Goal: Information Seeking & Learning: Find specific fact

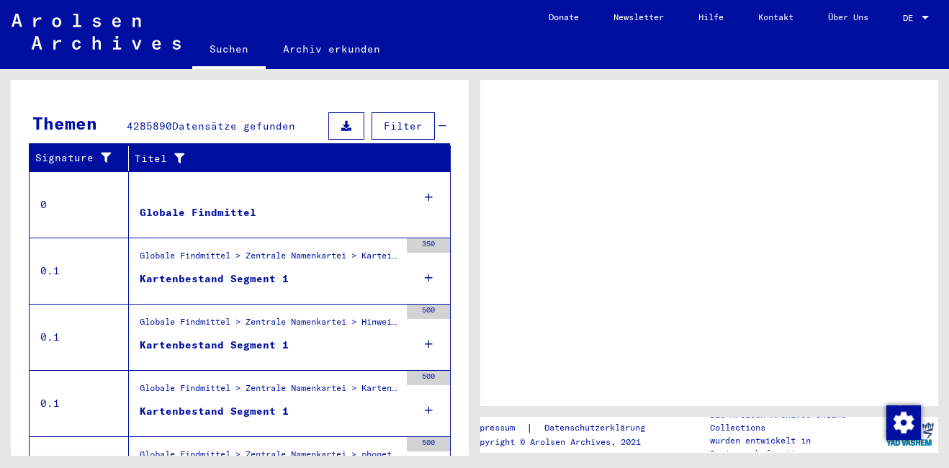
scroll to position [321, 0]
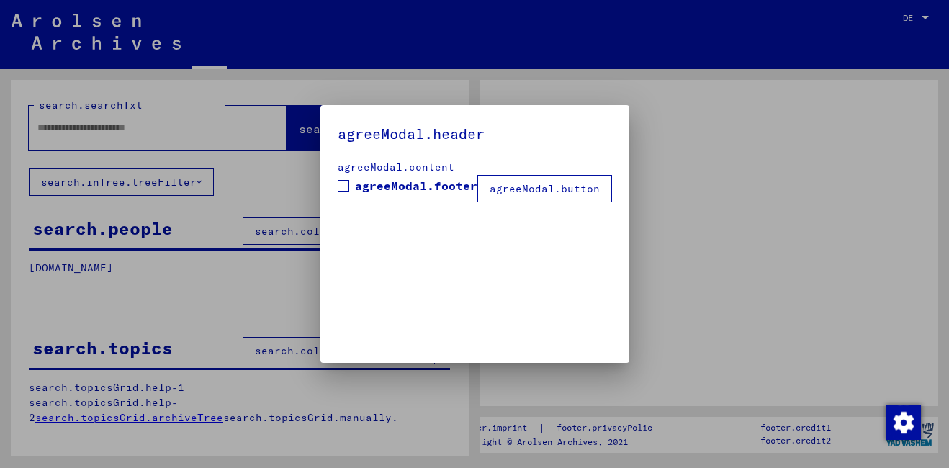
type input "**********"
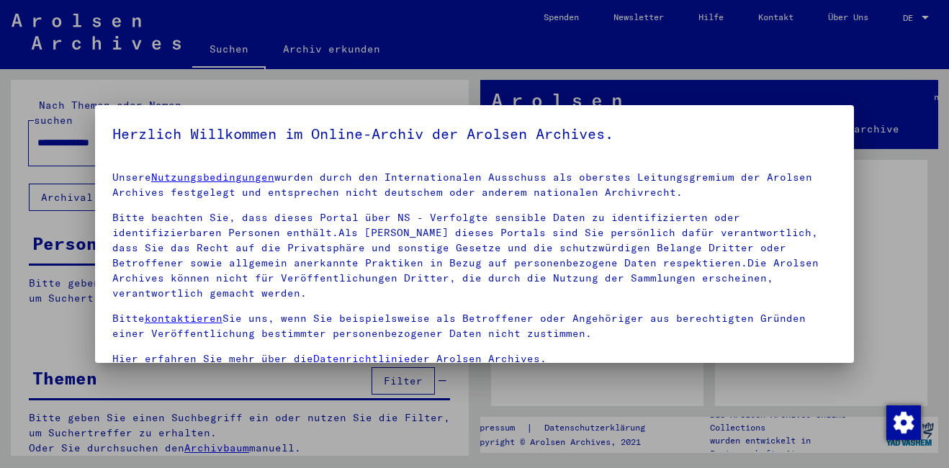
drag, startPoint x: 464, startPoint y: 331, endPoint x: 473, endPoint y: 420, distance: 89.0
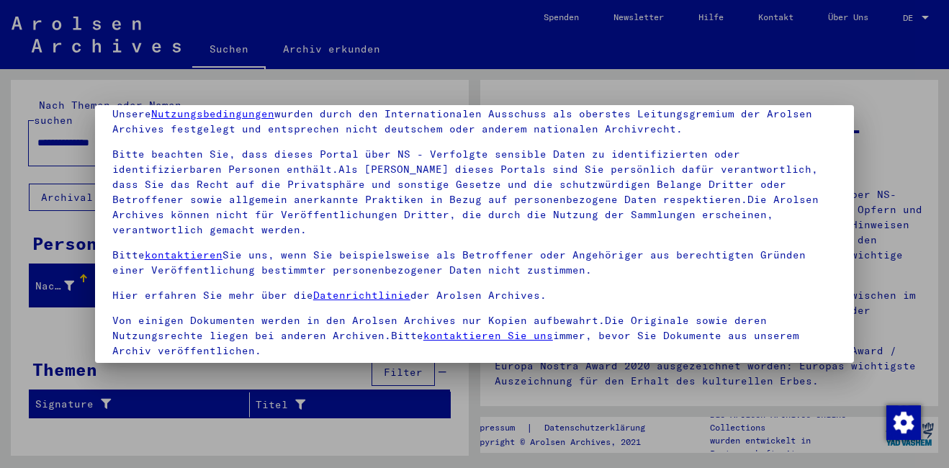
scroll to position [119, 0]
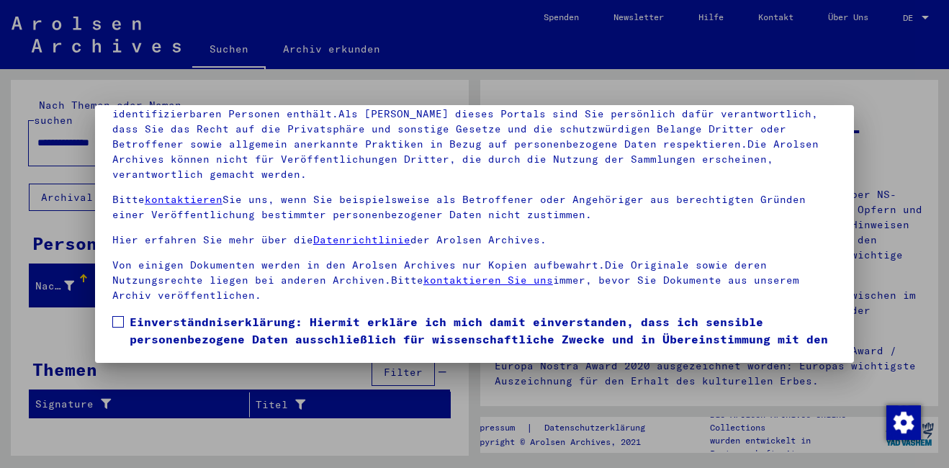
click at [114, 321] on span at bounding box center [118, 322] width 12 height 12
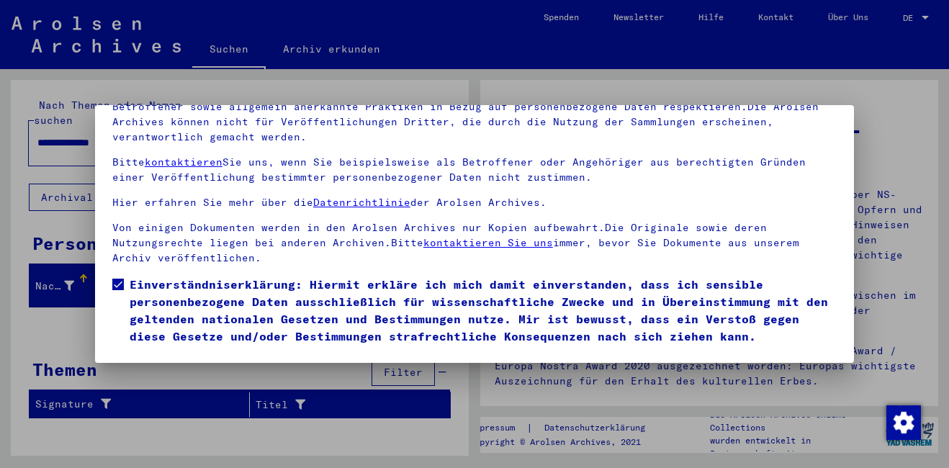
scroll to position [71, 0]
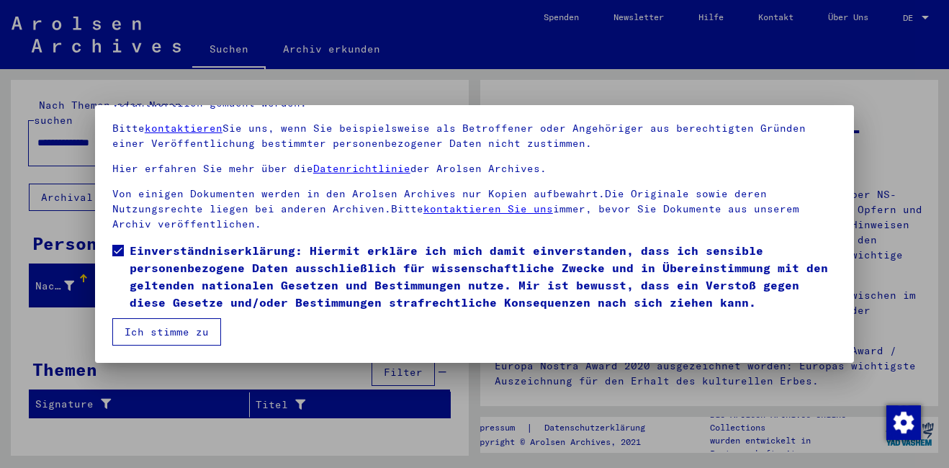
click at [189, 335] on button "Ich stimme zu" at bounding box center [166, 331] width 109 height 27
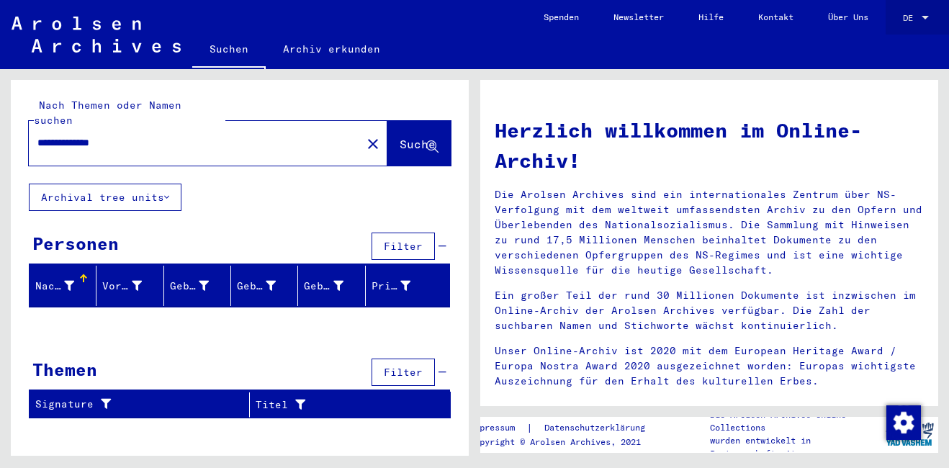
click at [929, 13] on div at bounding box center [925, 18] width 13 height 10
click at [910, 29] on span "English" at bounding box center [900, 26] width 58 height 26
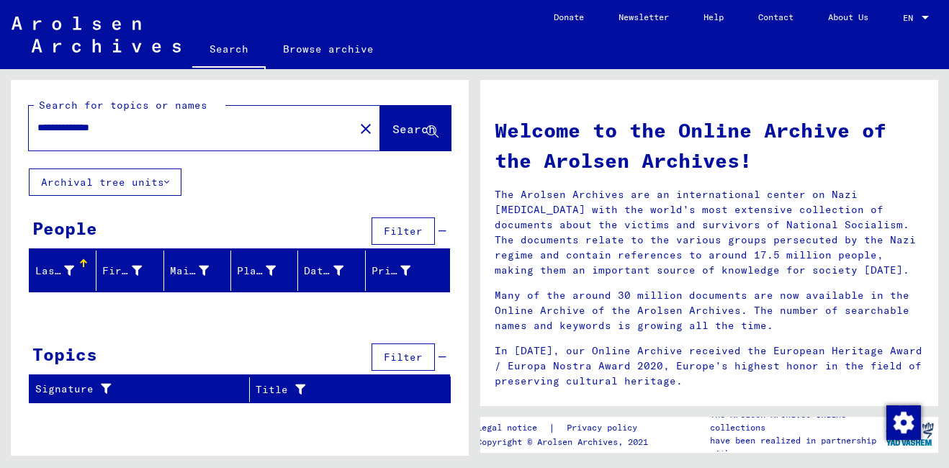
click at [395, 120] on button "Search" at bounding box center [415, 128] width 71 height 45
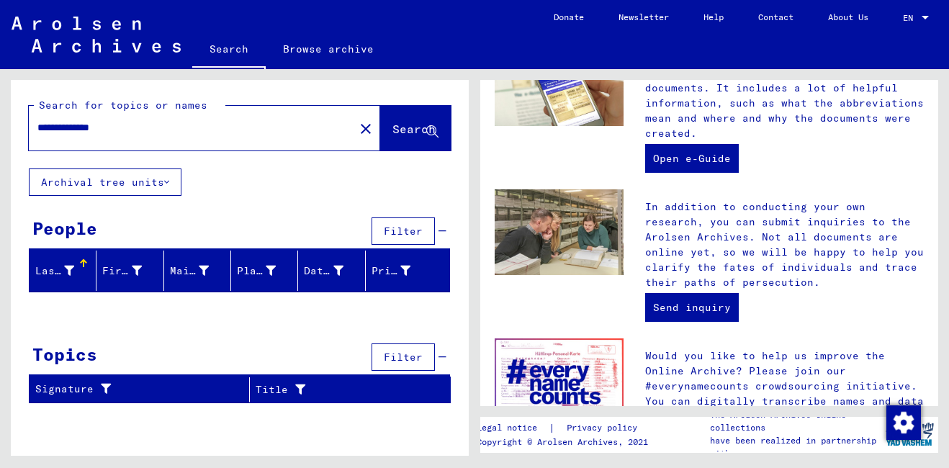
scroll to position [551, 0]
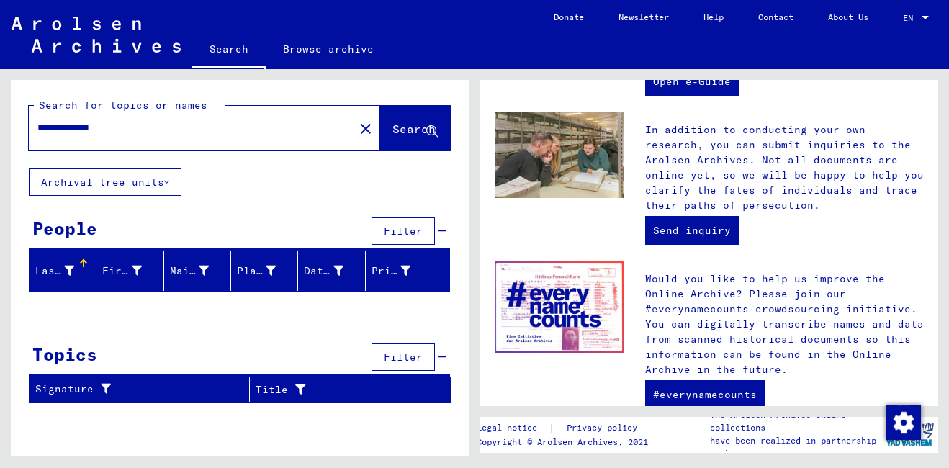
drag, startPoint x: 924, startPoint y: 285, endPoint x: 930, endPoint y: 297, distance: 13.5
click at [930, 297] on div "Welcome to the Online Archive of the Arolsen Archives! The Arolsen Archives are…" at bounding box center [709, 243] width 458 height 326
click at [330, 53] on link "Browse archive" at bounding box center [328, 49] width 125 height 35
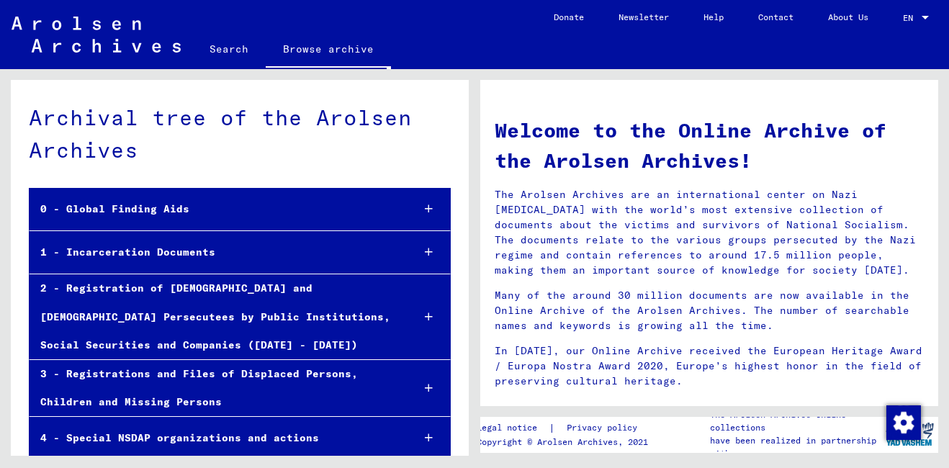
click at [237, 53] on link "Search" at bounding box center [228, 49] width 73 height 35
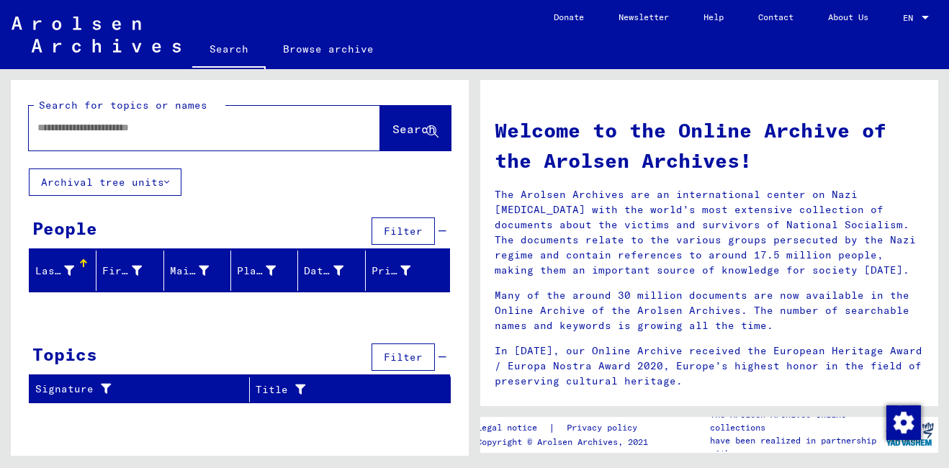
click at [175, 120] on div at bounding box center [183, 128] width 308 height 32
click at [171, 124] on input "text" at bounding box center [186, 127] width 299 height 15
click at [413, 116] on button "Search" at bounding box center [415, 128] width 71 height 45
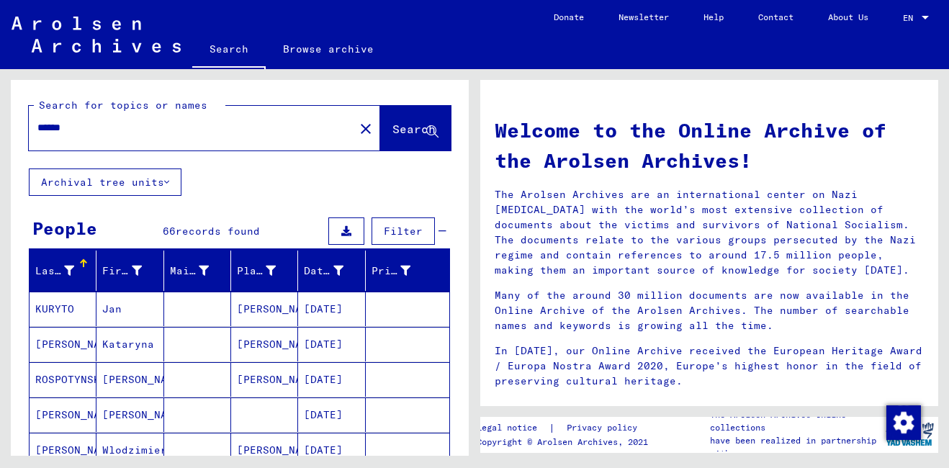
click at [81, 132] on input "******" at bounding box center [186, 127] width 299 height 15
click at [392, 129] on span "Search" at bounding box center [413, 129] width 43 height 14
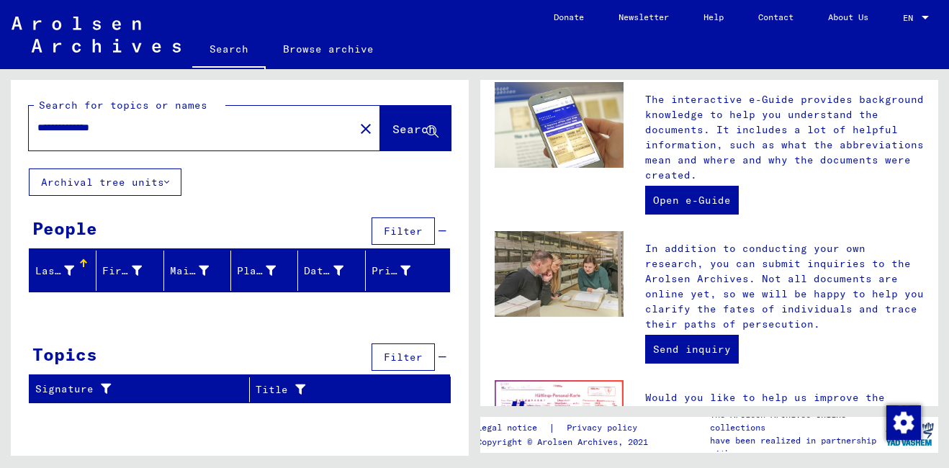
scroll to position [425, 0]
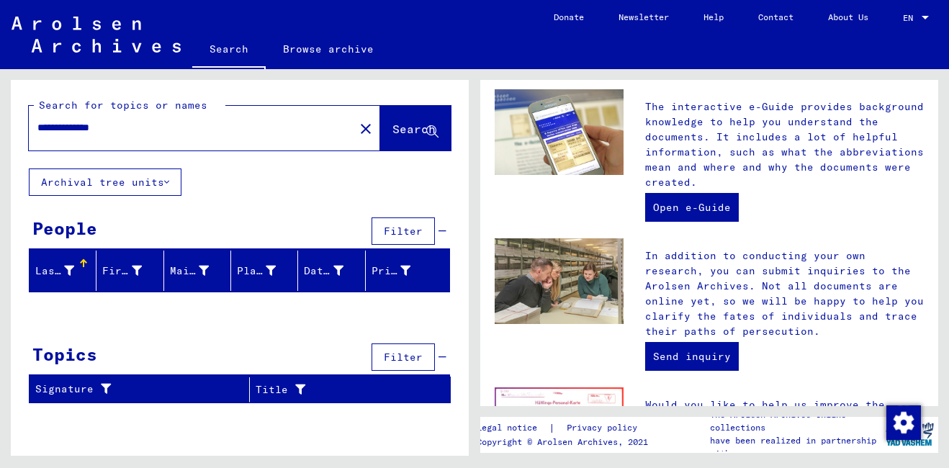
drag, startPoint x: 140, startPoint y: 128, endPoint x: 70, endPoint y: 138, distance: 71.3
click at [70, 138] on div "**********" at bounding box center [183, 128] width 308 height 32
click at [130, 122] on input "**********" at bounding box center [186, 127] width 299 height 15
click at [380, 122] on button "Search" at bounding box center [415, 128] width 71 height 45
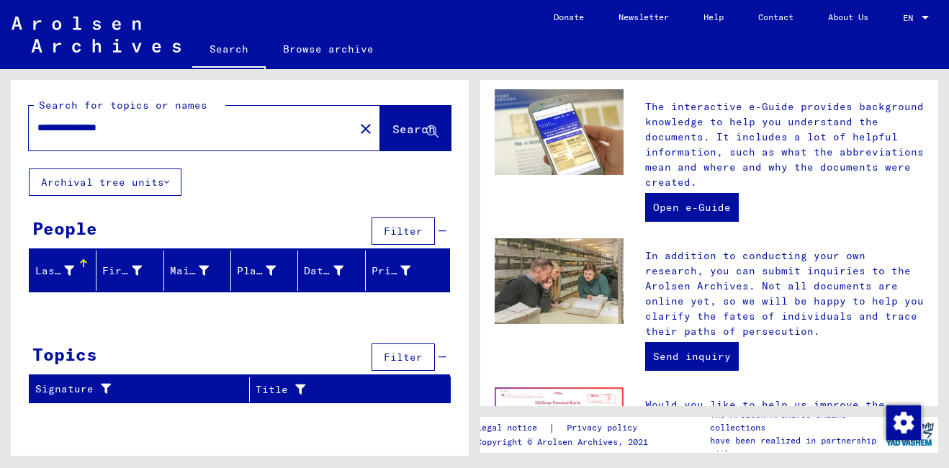
drag, startPoint x: 144, startPoint y: 122, endPoint x: 78, endPoint y: 139, distance: 67.8
click at [78, 139] on div "**********" at bounding box center [183, 128] width 308 height 32
type input "******"
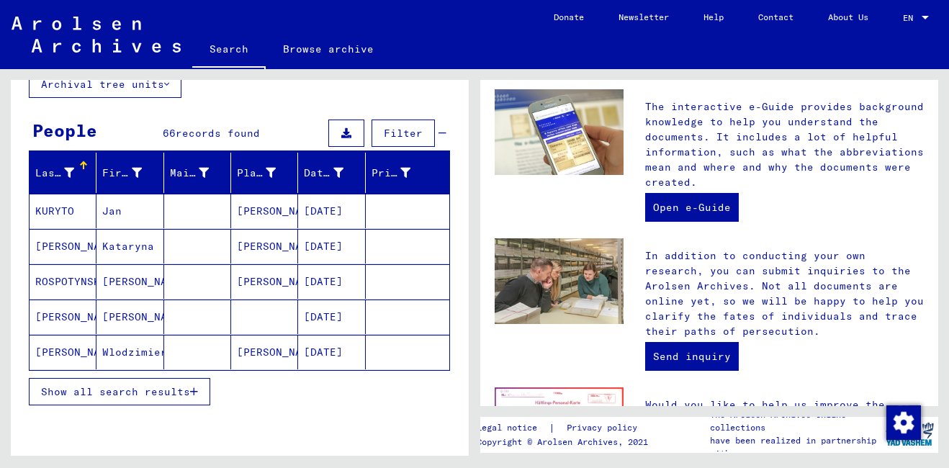
scroll to position [100, 0]
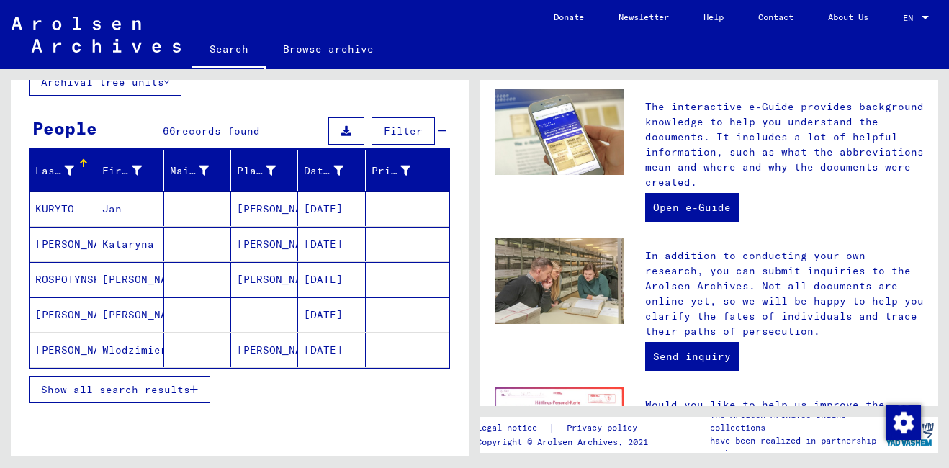
click at [189, 388] on span "Show all search results" at bounding box center [115, 389] width 149 height 13
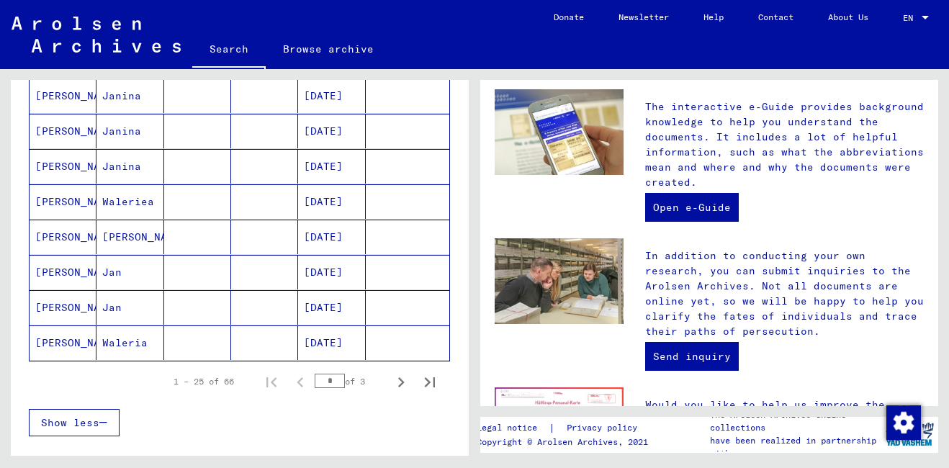
scroll to position [823, 0]
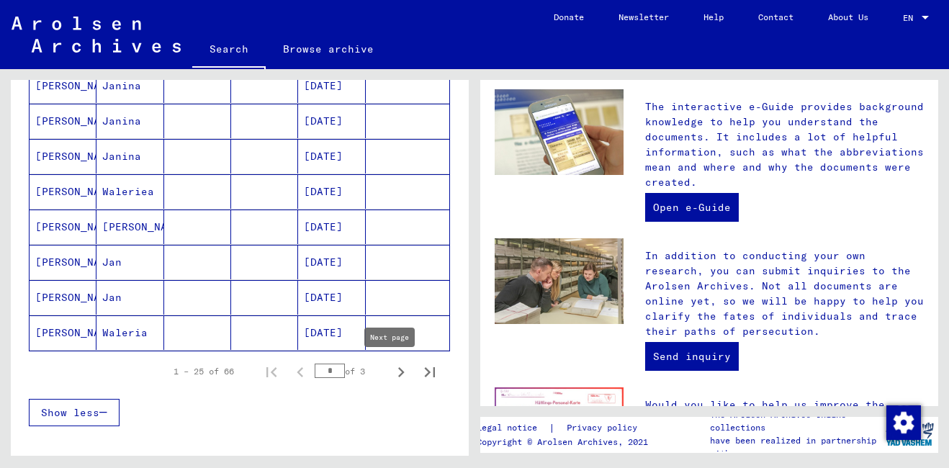
click at [391, 373] on icon "Next page" at bounding box center [401, 372] width 20 height 20
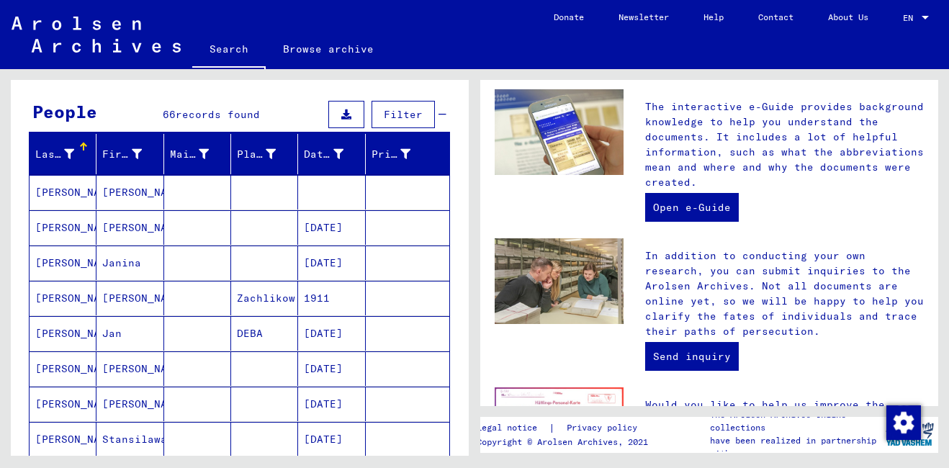
scroll to position [114, 0]
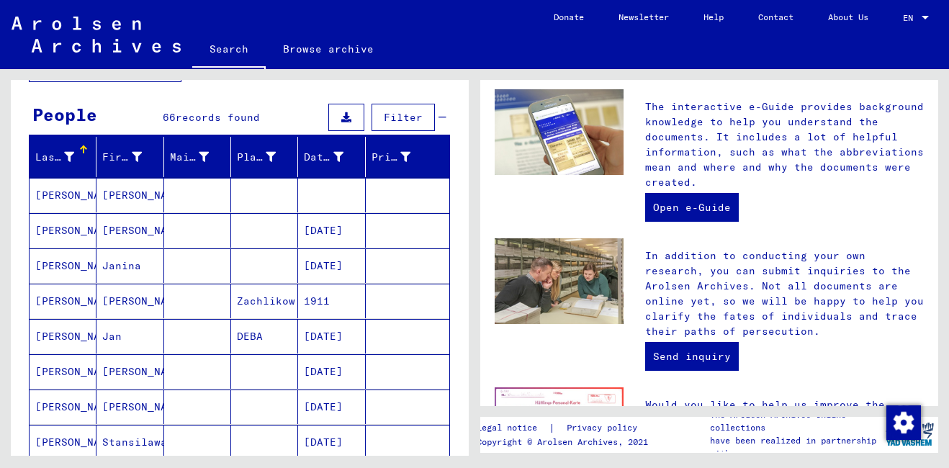
drag, startPoint x: 452, startPoint y: 197, endPoint x: 455, endPoint y: 210, distance: 13.3
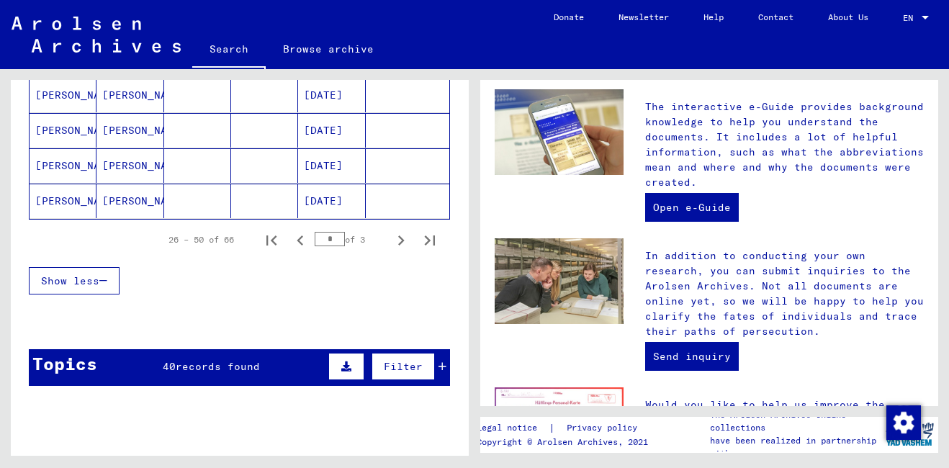
scroll to position [961, 0]
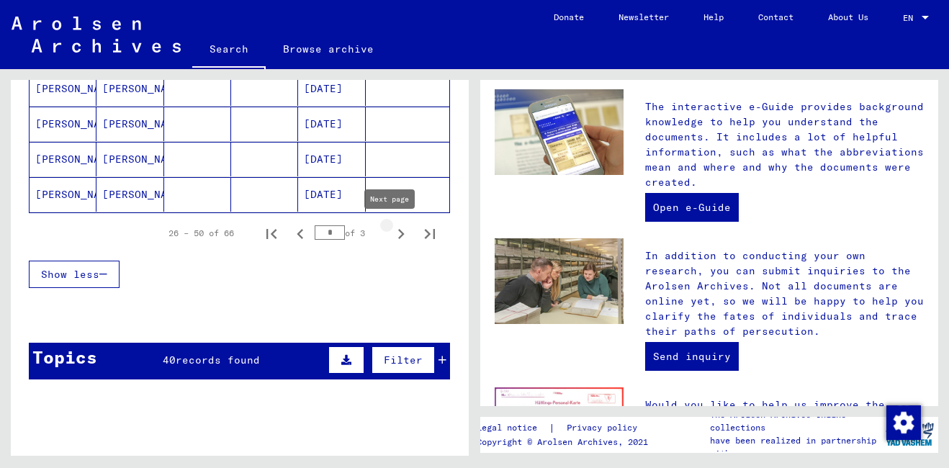
click at [398, 237] on icon "Next page" at bounding box center [401, 234] width 6 height 10
type input "*"
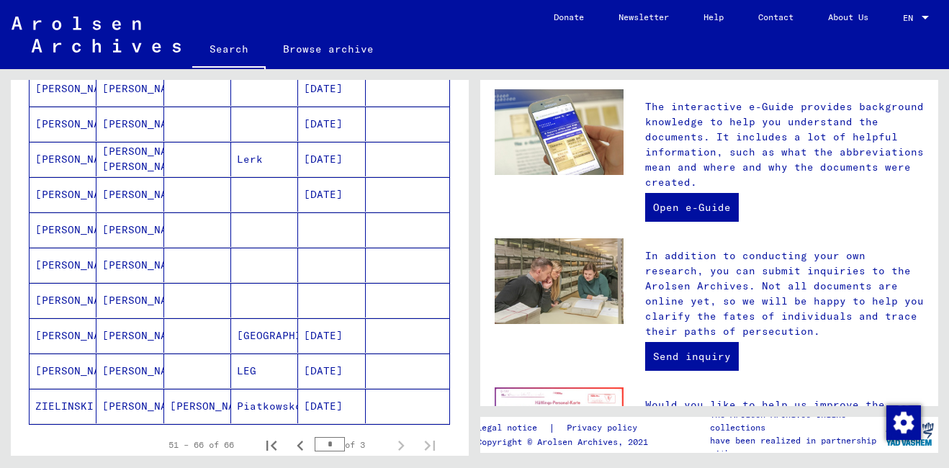
scroll to position [437, 0]
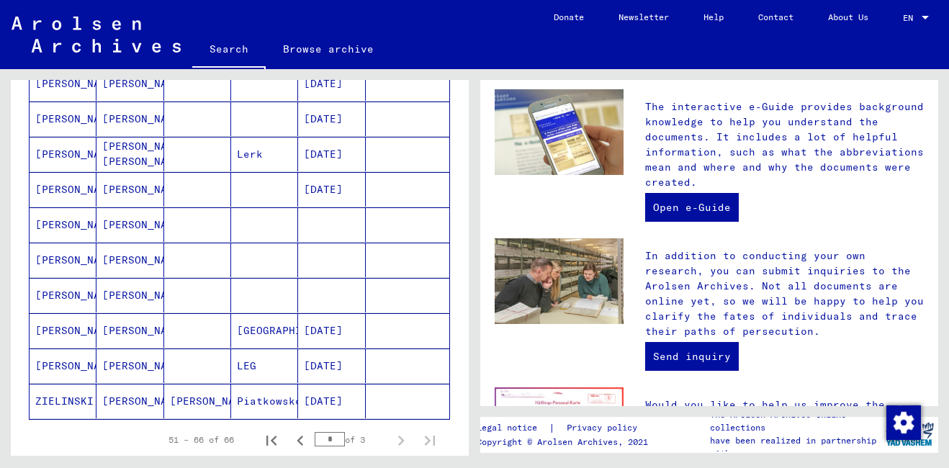
click at [116, 369] on mat-cell "[PERSON_NAME]" at bounding box center [129, 365] width 67 height 35
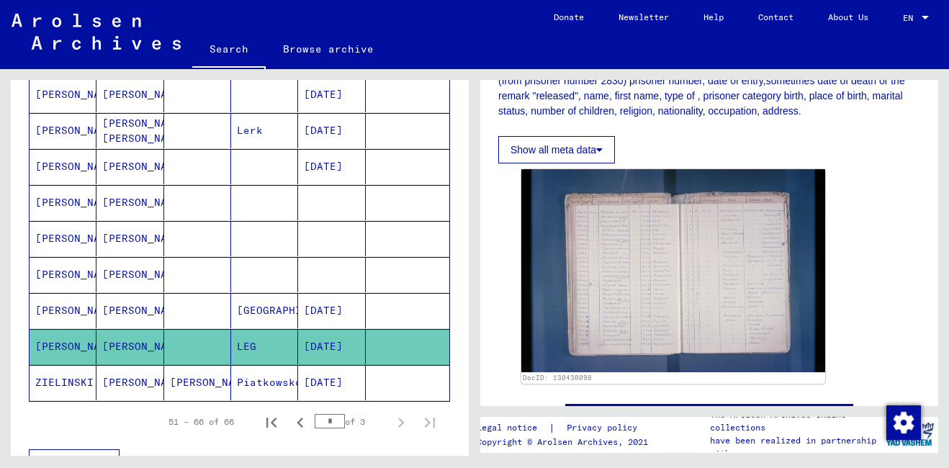
scroll to position [469, 0]
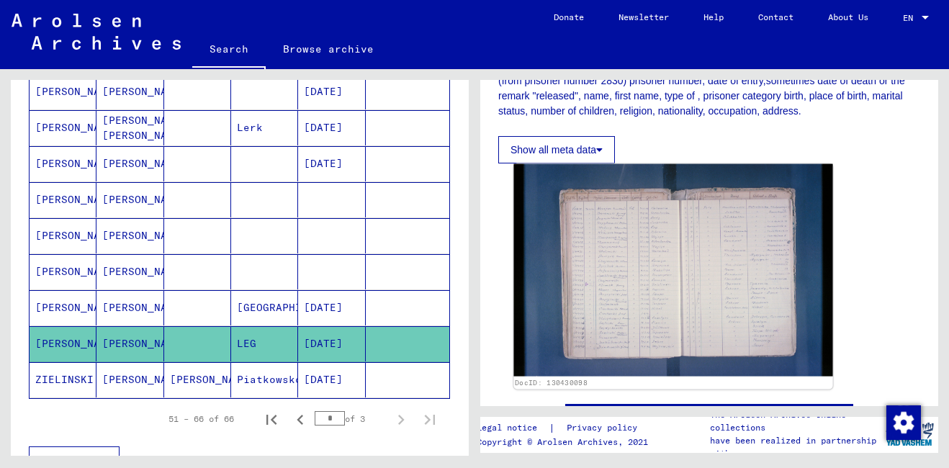
click at [731, 280] on img at bounding box center [672, 270] width 319 height 212
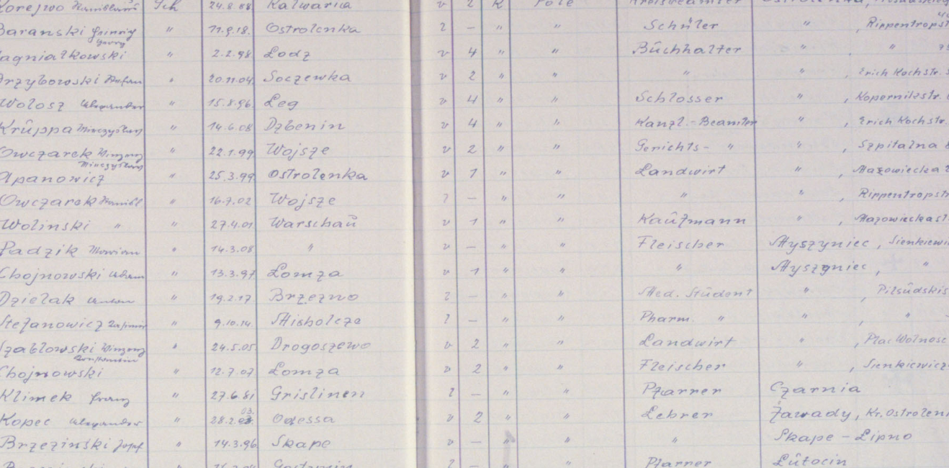
drag, startPoint x: 471, startPoint y: 204, endPoint x: 433, endPoint y: 162, distance: 56.1
click at [465, 187] on img at bounding box center [474, 198] width 759 height 324
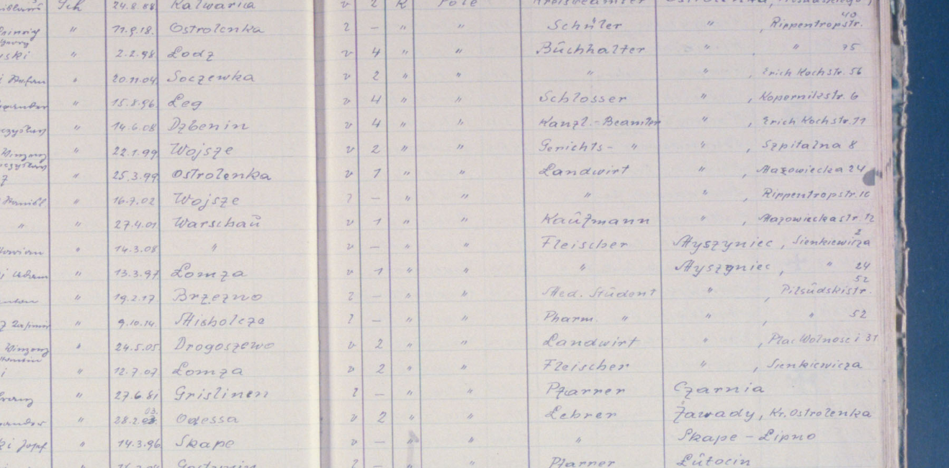
click at [666, 173] on img at bounding box center [474, 198] width 759 height 324
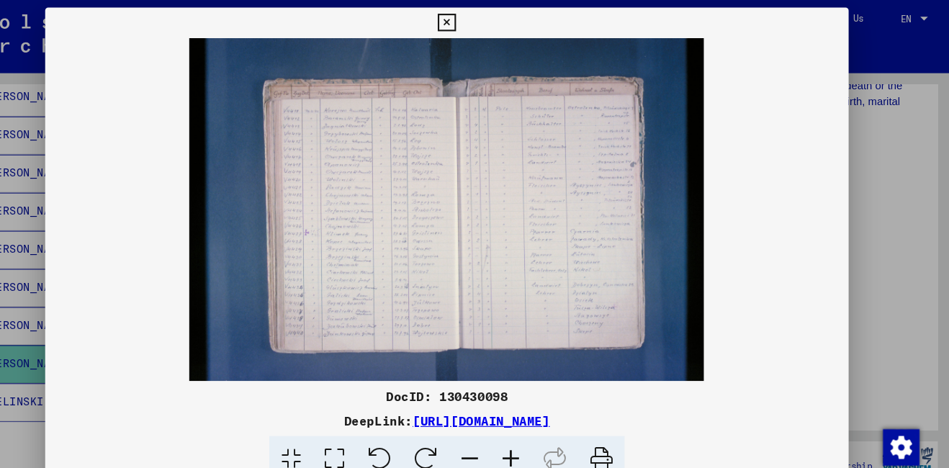
scroll to position [0, 0]
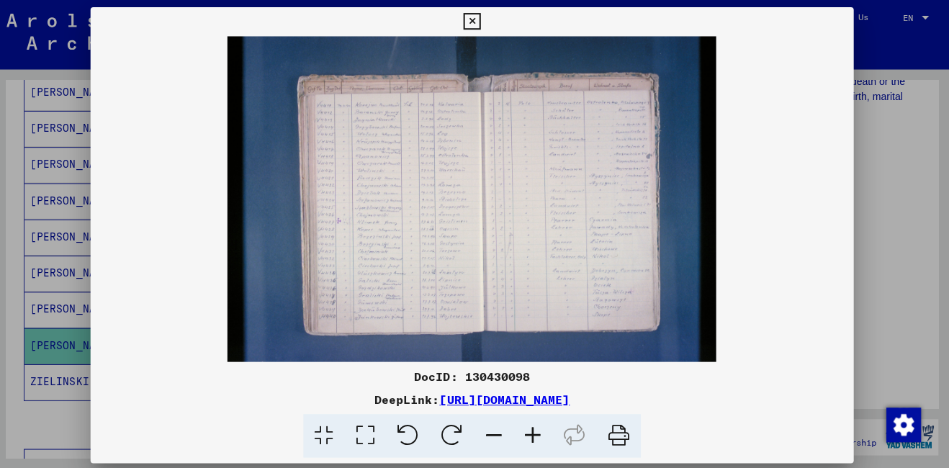
click at [473, 13] on icon at bounding box center [474, 21] width 17 height 17
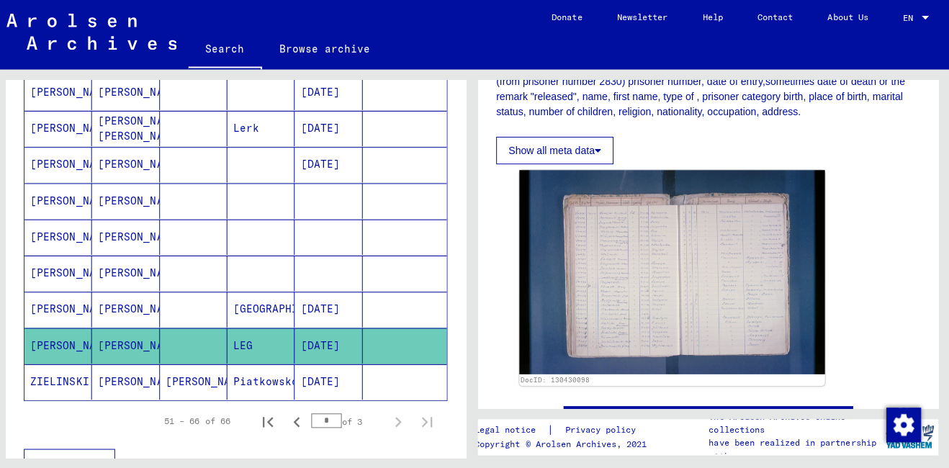
click at [310, 132] on mat-cell "[DATE]" at bounding box center [331, 127] width 67 height 35
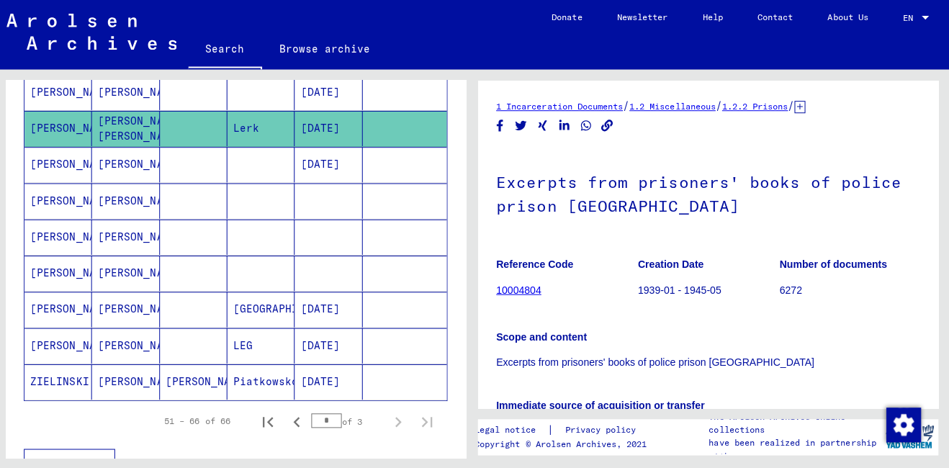
click at [523, 289] on link "10004804" at bounding box center [520, 288] width 45 height 12
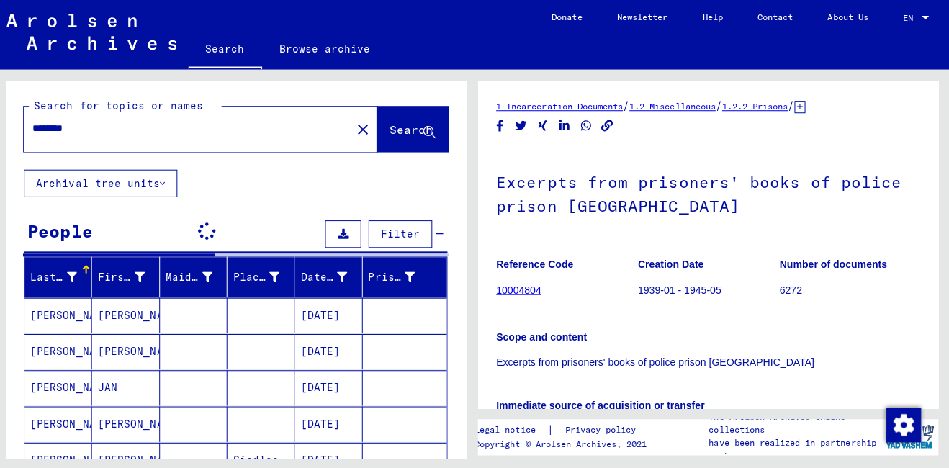
type input "******"
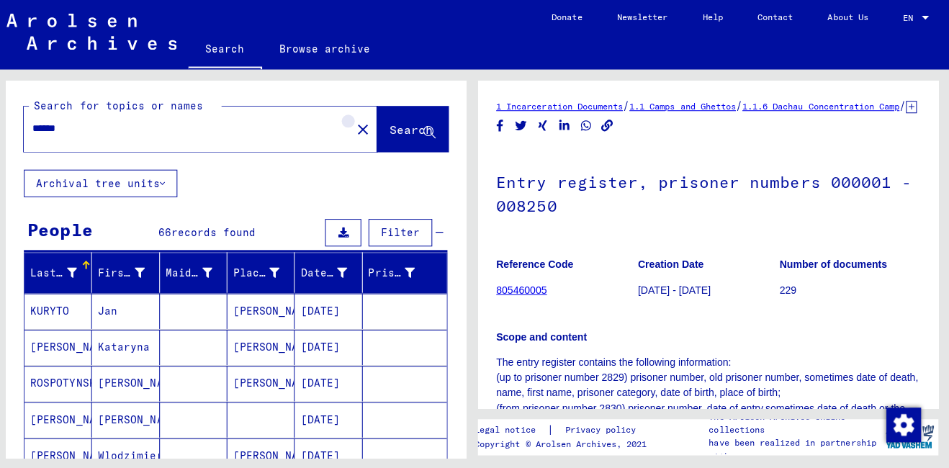
click at [357, 122] on mat-icon "close" at bounding box center [365, 128] width 17 height 17
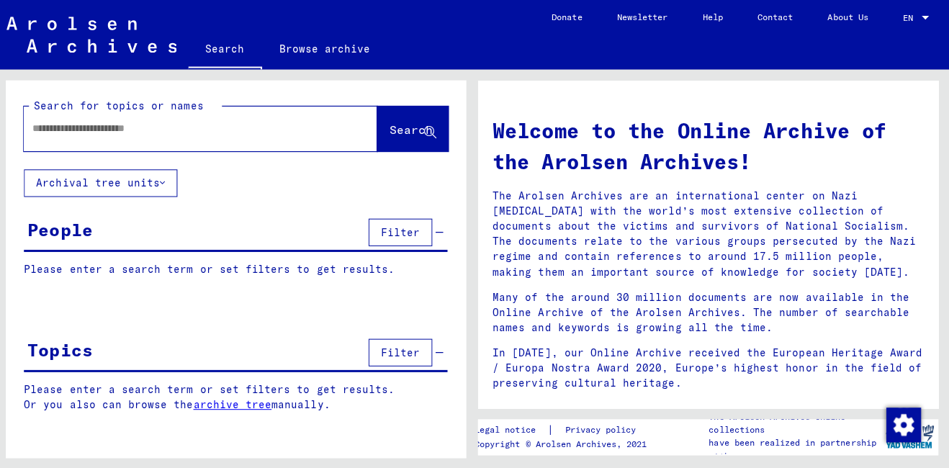
click at [232, 128] on input "text" at bounding box center [186, 127] width 299 height 15
type input "**********"
click at [400, 134] on span "Search" at bounding box center [413, 129] width 43 height 14
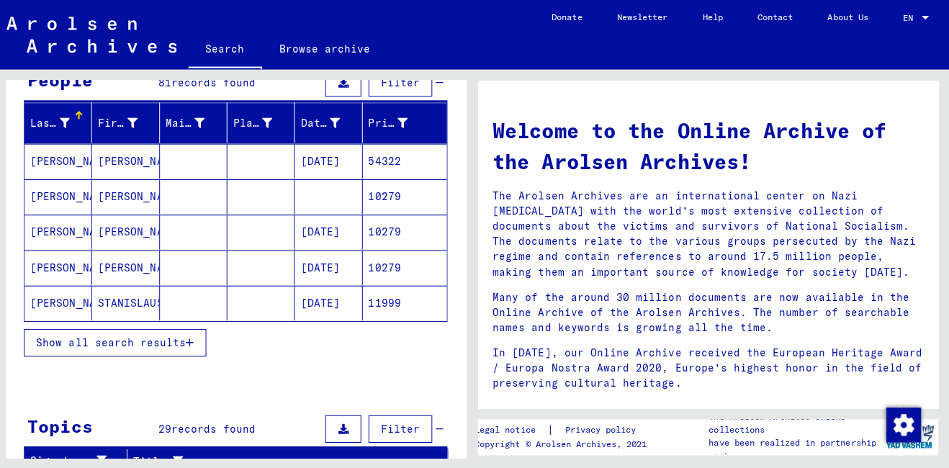
scroll to position [145, 0]
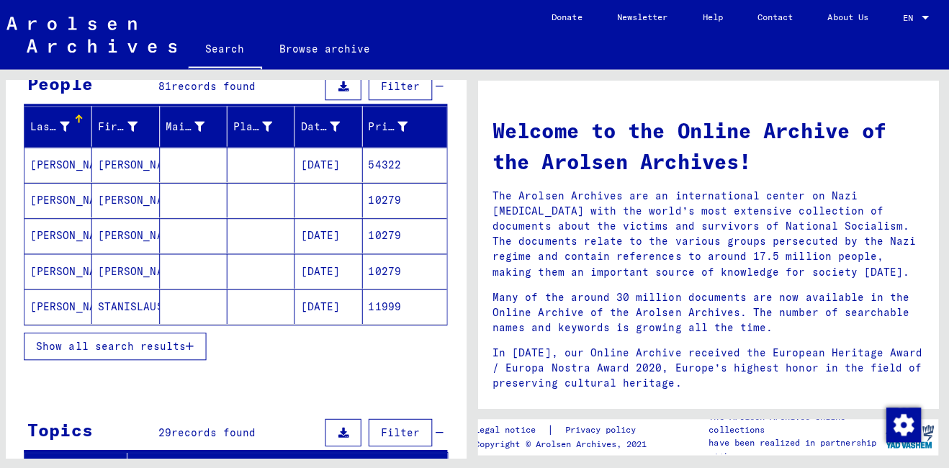
click at [191, 344] on icon "button" at bounding box center [194, 345] width 8 height 10
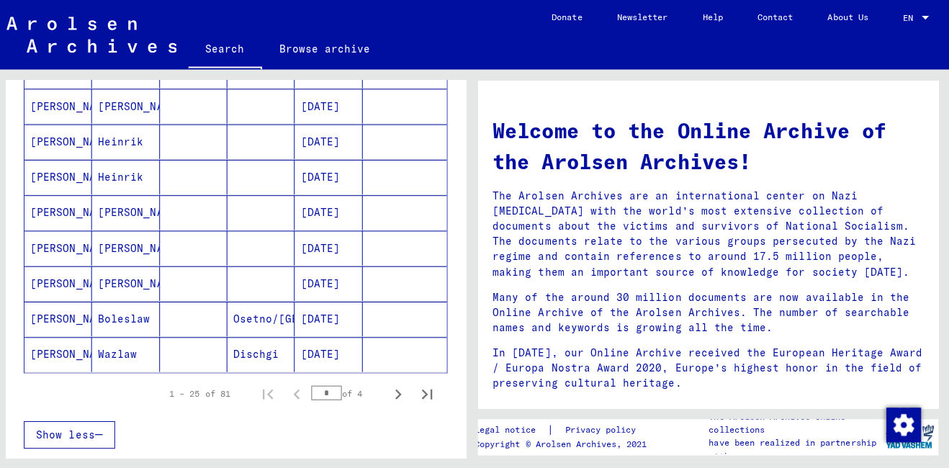
scroll to position [806, 0]
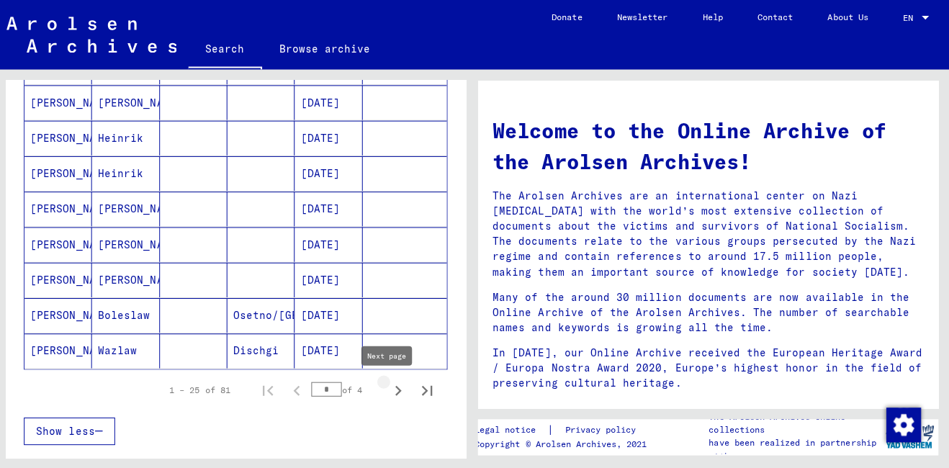
click at [391, 394] on icon "Next page" at bounding box center [401, 389] width 20 height 20
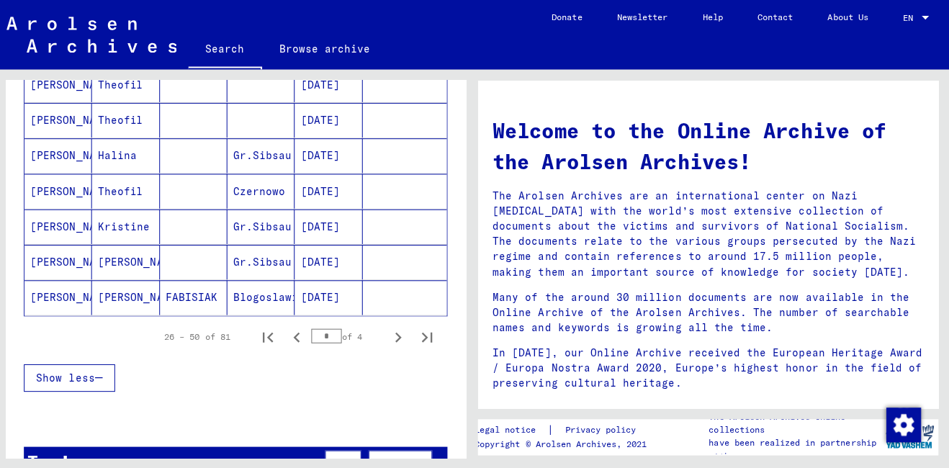
scroll to position [867, 0]
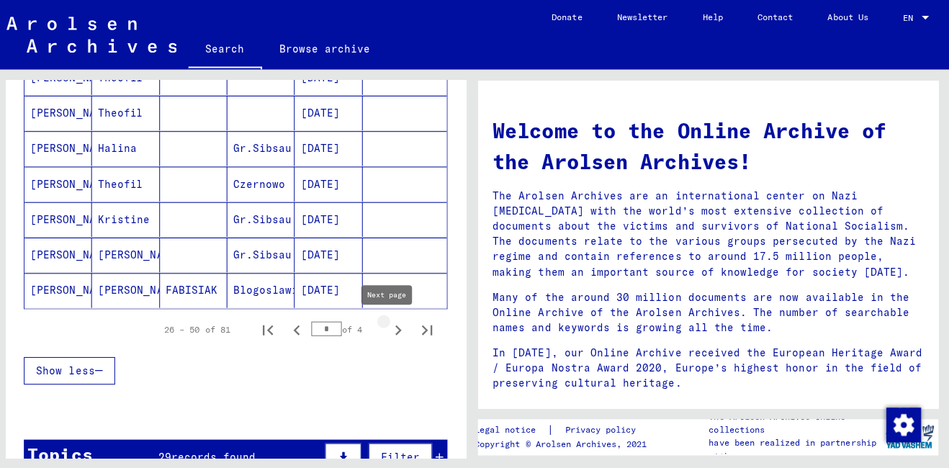
click at [391, 326] on icon "Next page" at bounding box center [401, 328] width 20 height 20
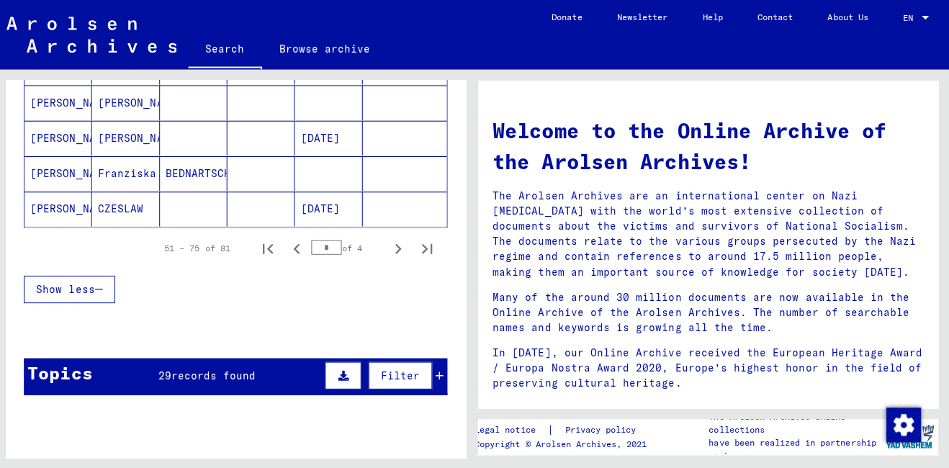
scroll to position [988, 0]
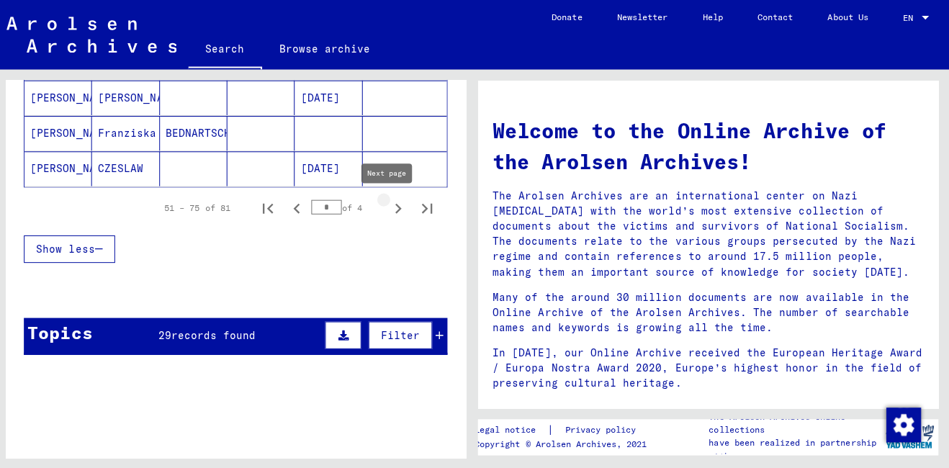
click at [391, 216] on icon "Next page" at bounding box center [401, 207] width 20 height 20
type input "*"
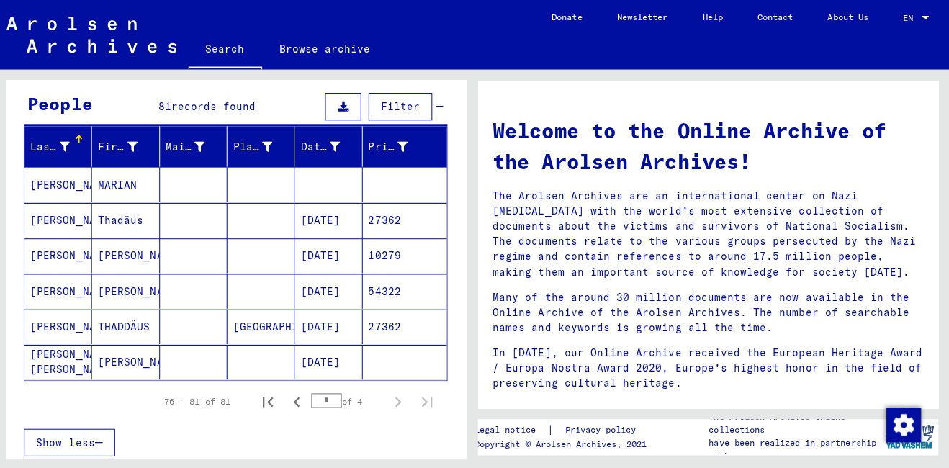
scroll to position [0, 0]
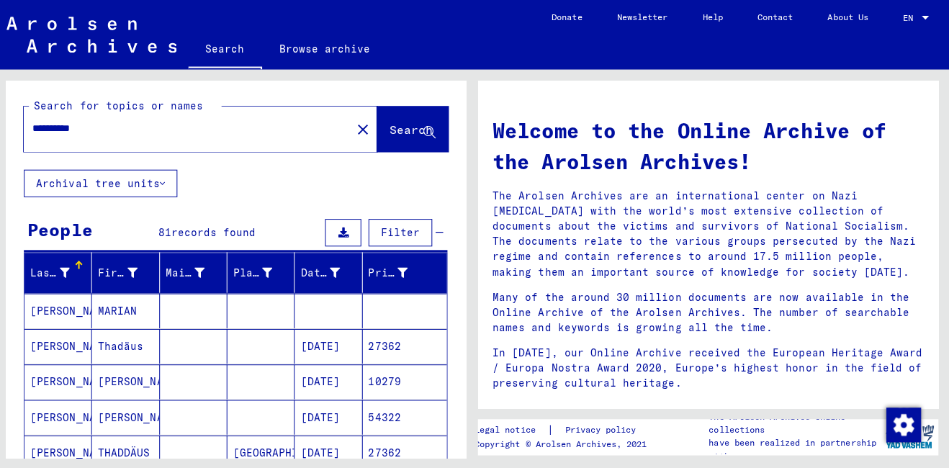
drag, startPoint x: 102, startPoint y: 123, endPoint x: 18, endPoint y: 127, distance: 83.6
click at [18, 127] on div "**********" at bounding box center [240, 124] width 458 height 89
type input "**********"
click at [423, 176] on div "**********" at bounding box center [240, 381] width 458 height 602
click at [405, 104] on div "**********" at bounding box center [240, 124] width 422 height 53
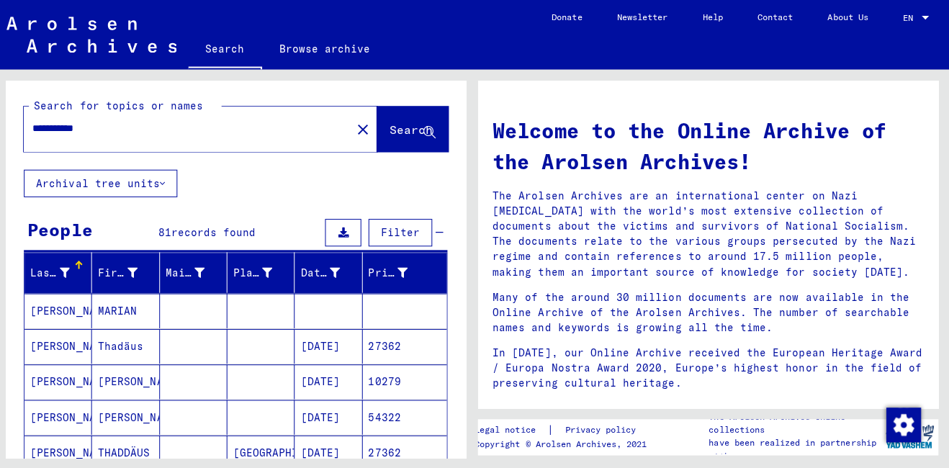
click at [403, 142] on button "Search" at bounding box center [415, 128] width 71 height 45
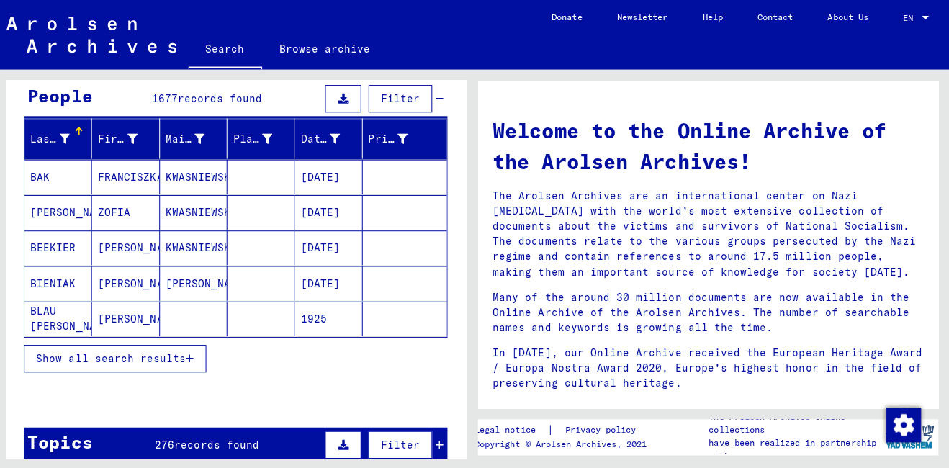
scroll to position [132, 0]
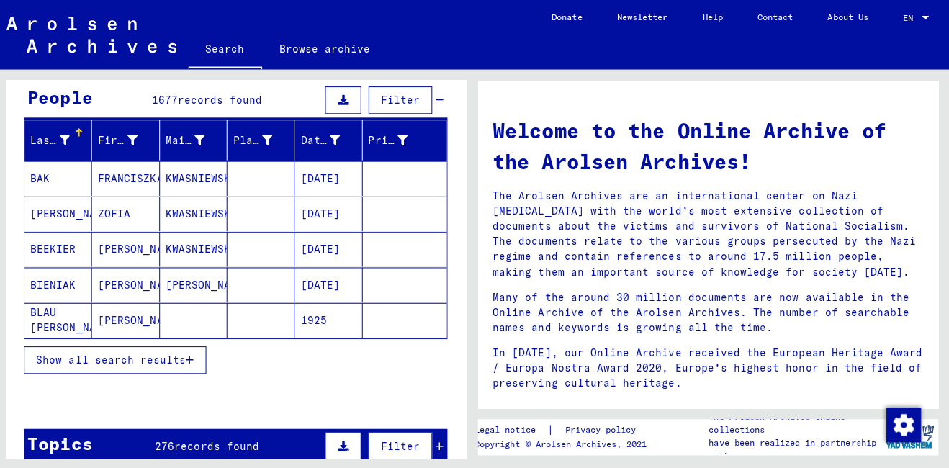
click at [195, 358] on icon "button" at bounding box center [194, 358] width 8 height 10
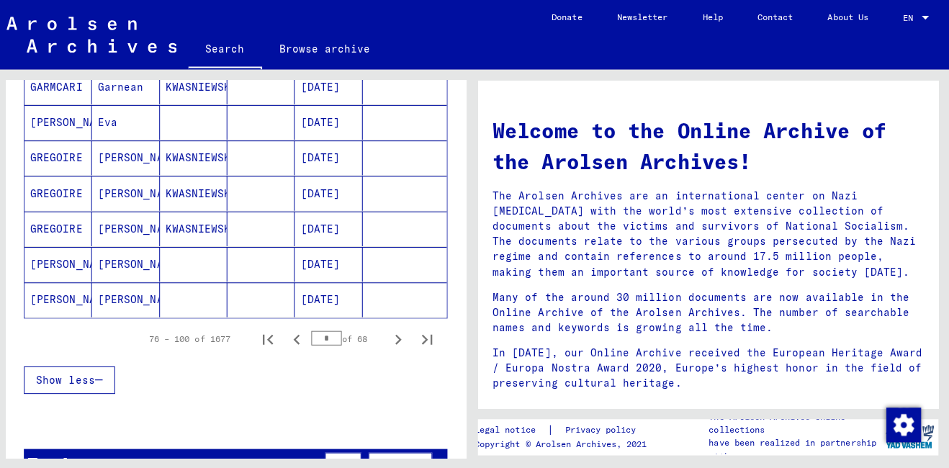
scroll to position [864, 0]
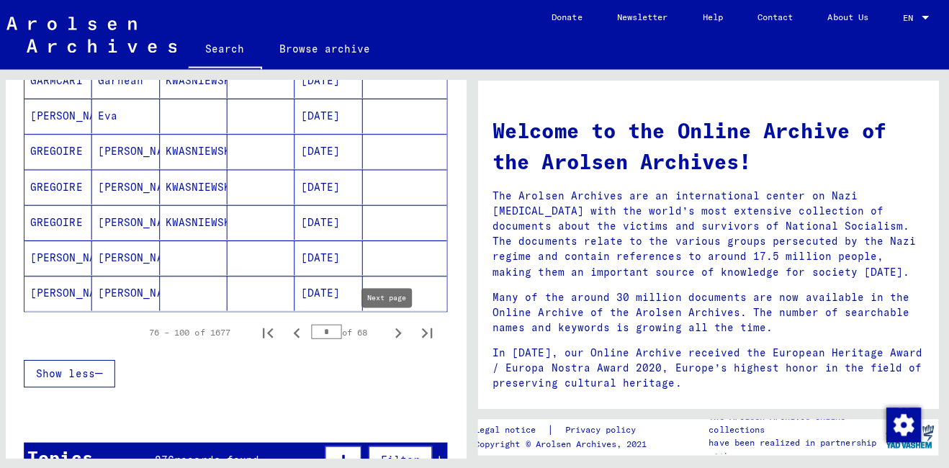
click at [391, 336] on icon "Next page" at bounding box center [401, 331] width 20 height 20
type input "*"
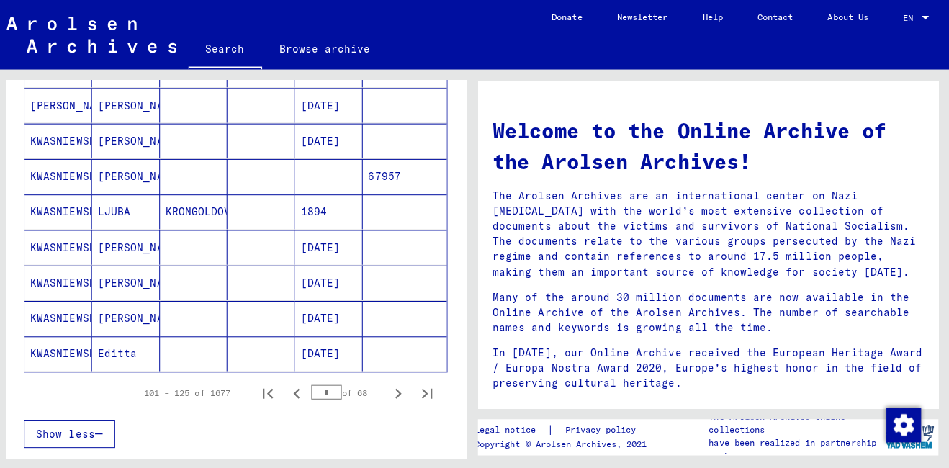
scroll to position [0, 0]
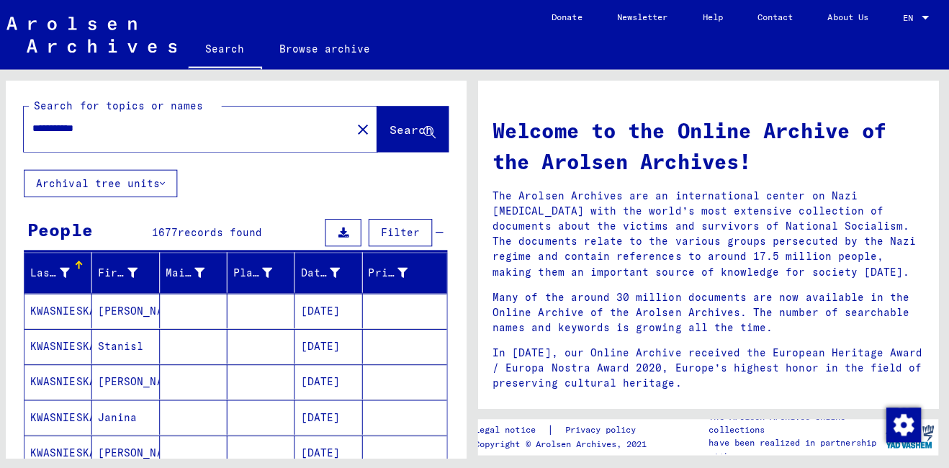
click at [163, 115] on div "**********" at bounding box center [183, 128] width 308 height 32
click at [154, 127] on input "**********" at bounding box center [186, 127] width 299 height 15
type input "**********"
click at [395, 117] on button "Search" at bounding box center [415, 128] width 71 height 45
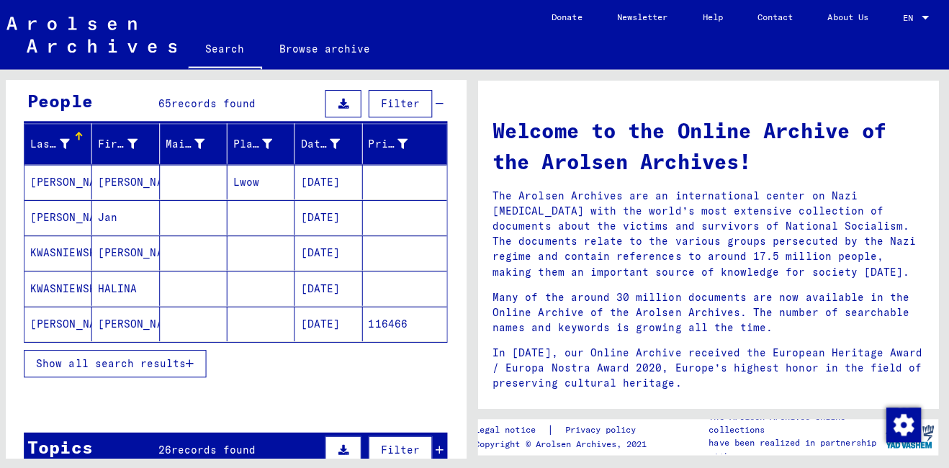
scroll to position [132, 0]
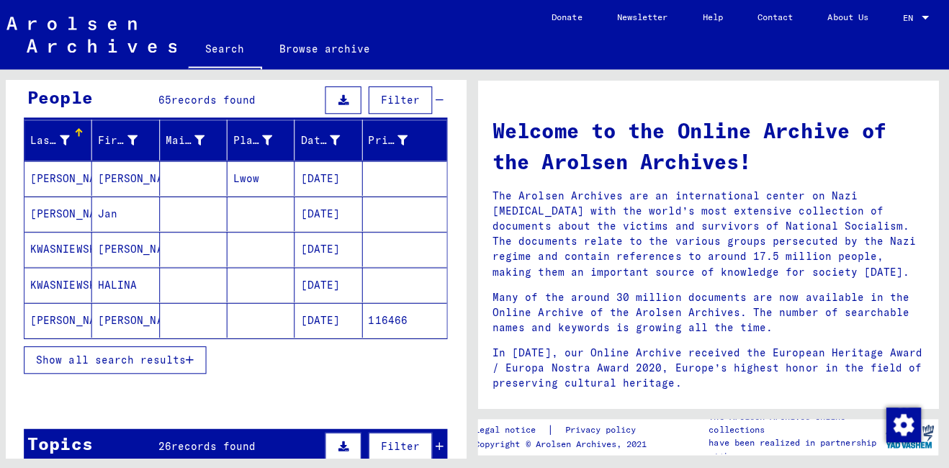
click at [202, 365] on button "Show all search results" at bounding box center [119, 357] width 181 height 27
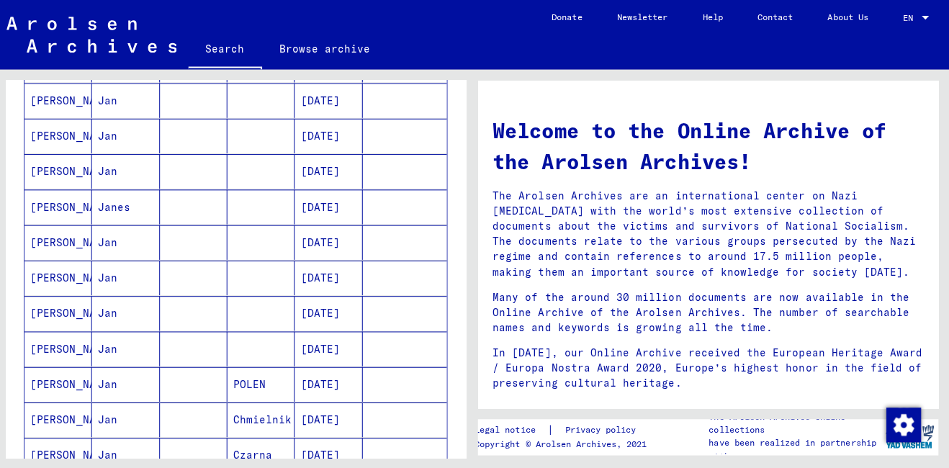
scroll to position [693, 0]
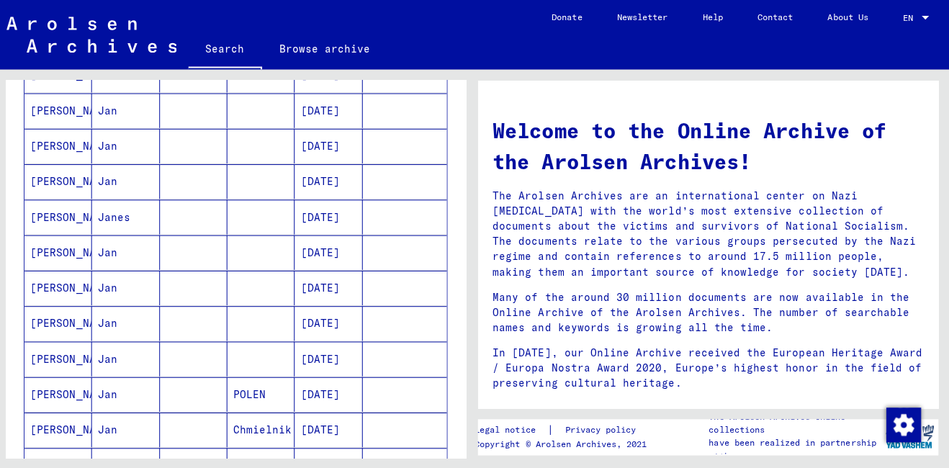
click at [470, 315] on div "**********" at bounding box center [237, 262] width 474 height 387
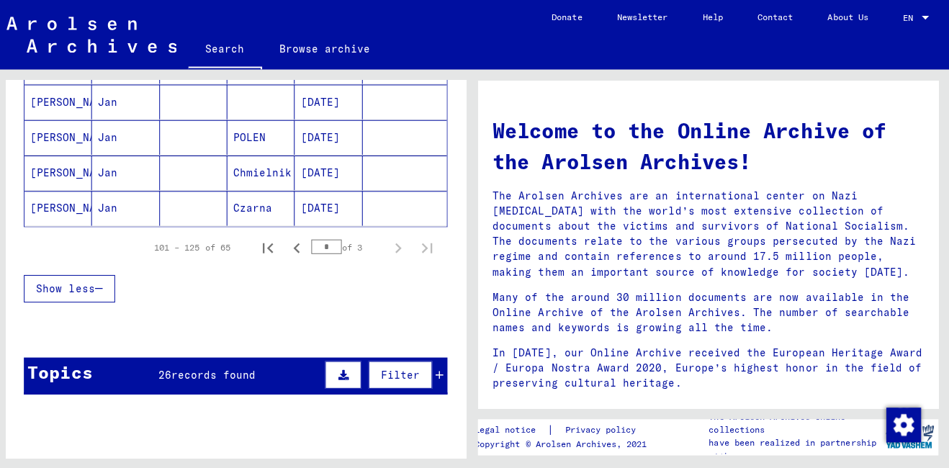
scroll to position [981, 0]
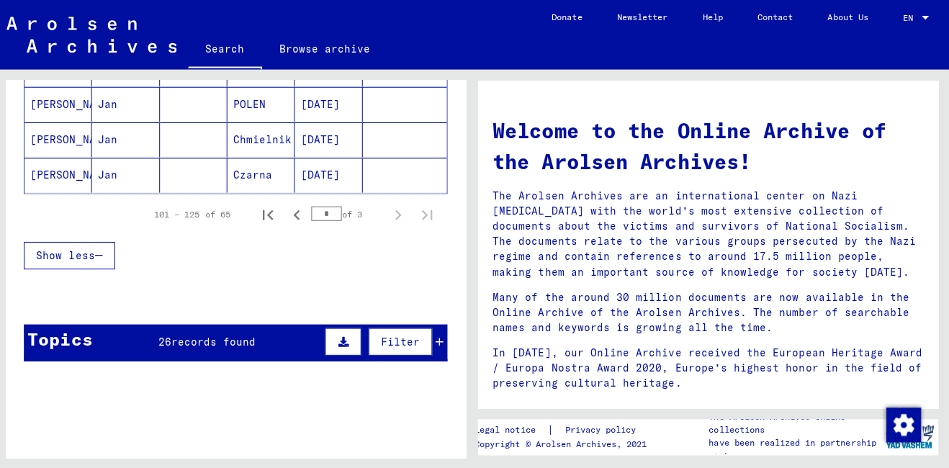
drag, startPoint x: 457, startPoint y: 224, endPoint x: 475, endPoint y: 375, distance: 152.3
click at [475, 69] on div "**********" at bounding box center [474, 69] width 949 height 0
drag, startPoint x: 475, startPoint y: 375, endPoint x: 397, endPoint y: 253, distance: 144.8
click at [397, 253] on div "Show less" at bounding box center [239, 254] width 421 height 42
click at [297, 217] on icon "Previous page" at bounding box center [300, 214] width 6 height 10
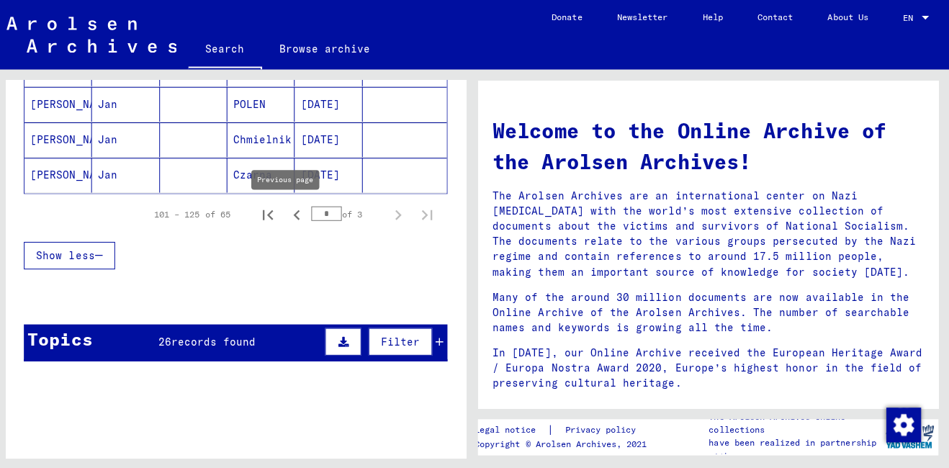
type input "*"
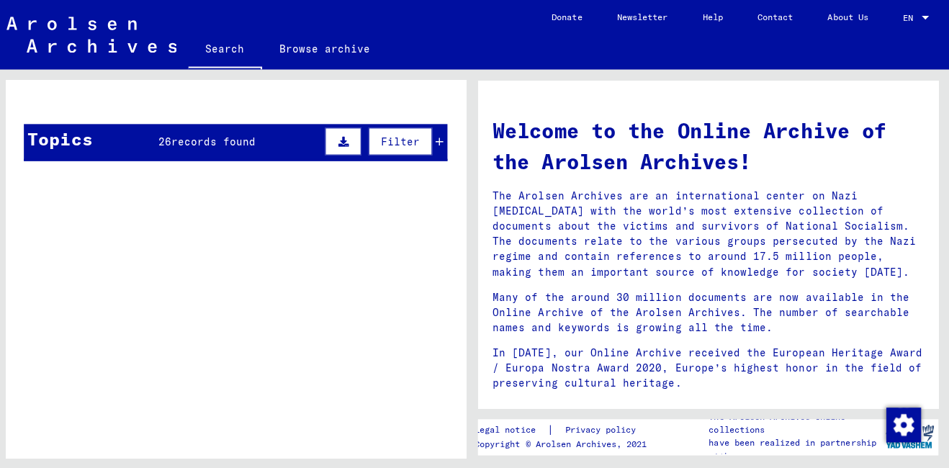
scroll to position [0, 0]
